Goal: Information Seeking & Learning: Learn about a topic

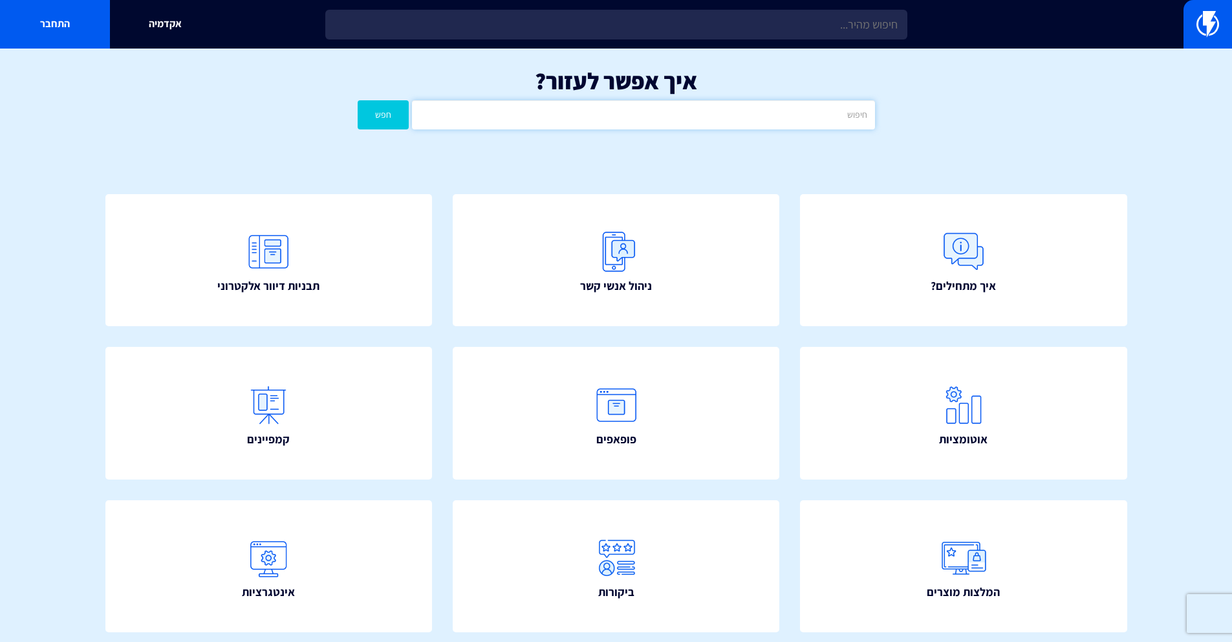
click at [711, 126] on input "text" at bounding box center [643, 114] width 462 height 29
type input "משתמש"
click at [358, 100] on button "חפש" at bounding box center [384, 114] width 52 height 29
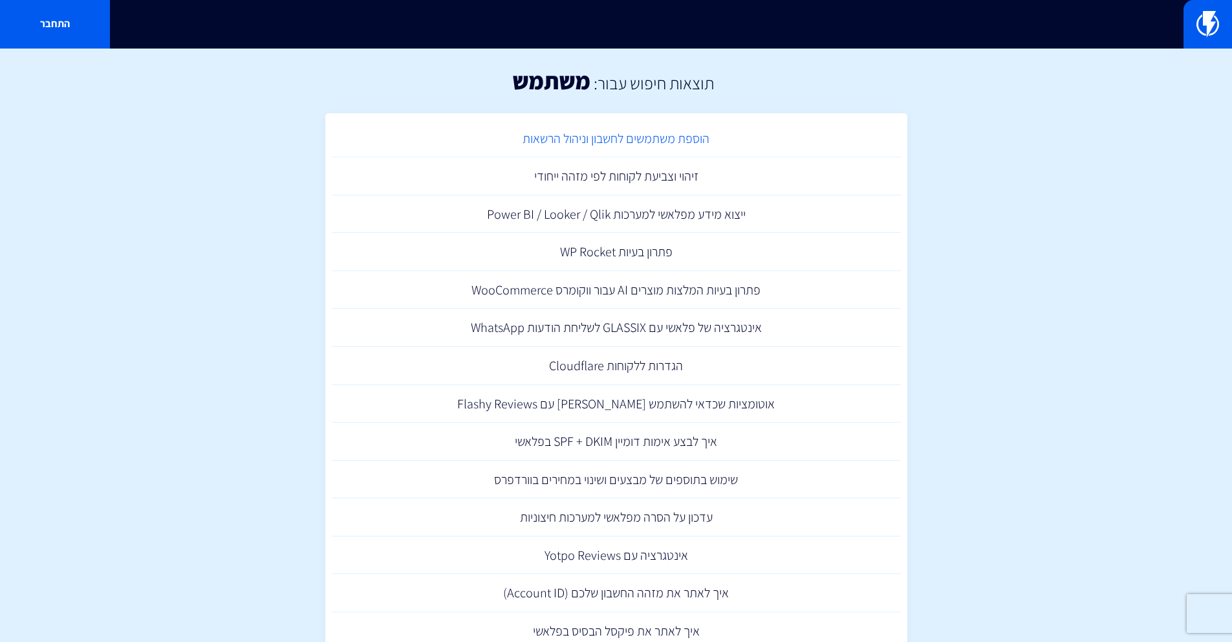
click at [703, 141] on link "הוספת משתמשים לחשבון וניהול הרשאות" at bounding box center [616, 139] width 569 height 38
